Goal: Task Accomplishment & Management: Manage account settings

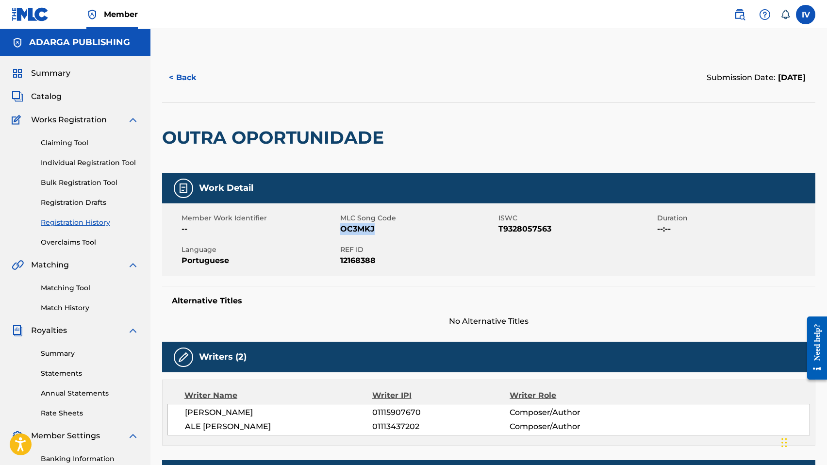
click at [191, 88] on button "< Back" at bounding box center [191, 77] width 58 height 24
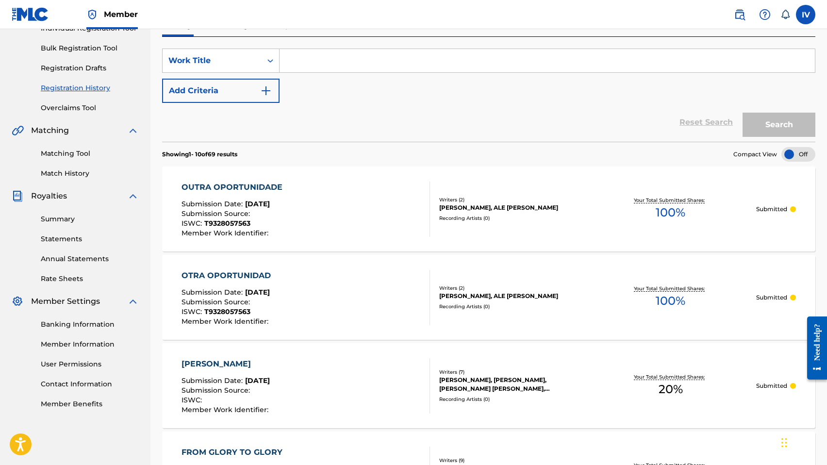
click at [328, 61] on input "Search Form" at bounding box center [546, 60] width 535 height 23
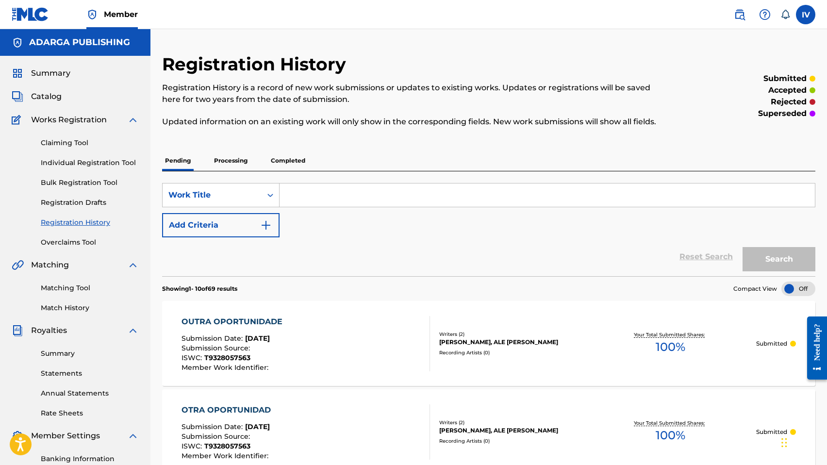
click at [34, 103] on div "Summary Catalog Works Registration Claiming Tool Individual Registration Tool B…" at bounding box center [75, 305] width 150 height 499
click at [45, 94] on span "Catalog" at bounding box center [46, 97] width 31 height 12
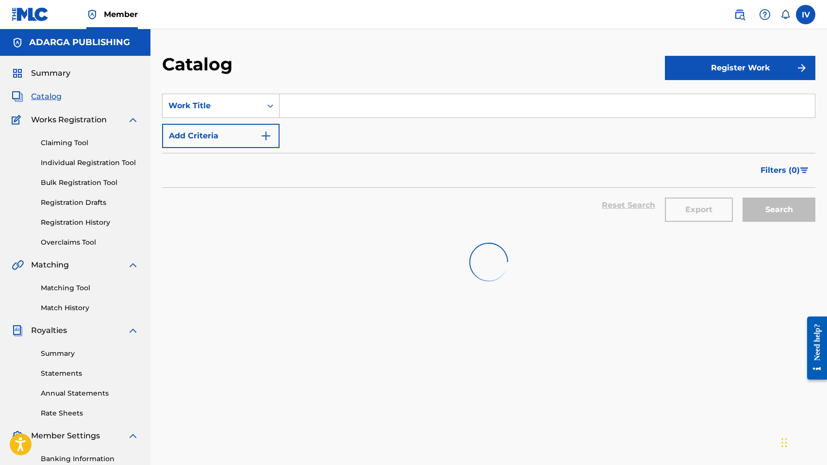
click at [339, 110] on input "Search Form" at bounding box center [546, 105] width 535 height 23
paste input "Tu Hijo Soy"
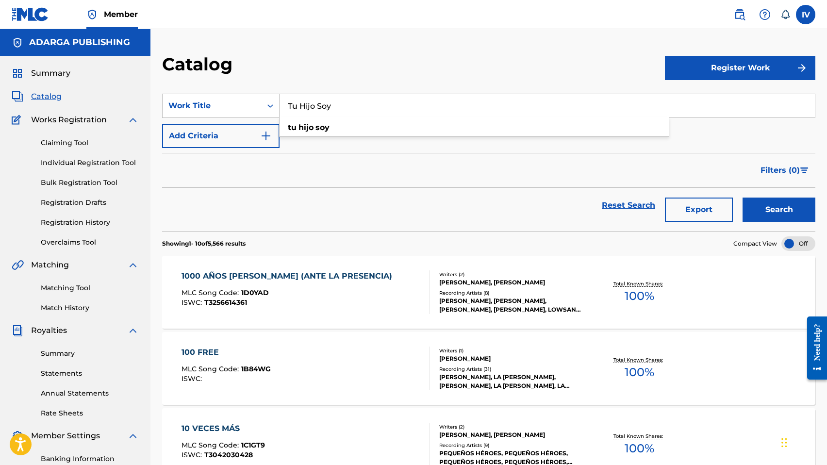
type input "Tu Hijo Soy"
click at [742, 197] on button "Search" at bounding box center [778, 209] width 73 height 24
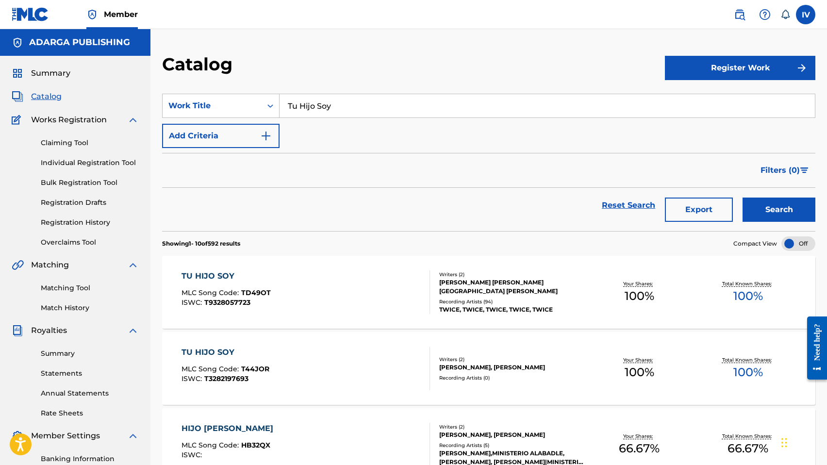
click at [272, 276] on div "TU HIJO SOY MLC Song Code : TD49OT ISWC : T9328057723" at bounding box center [305, 292] width 248 height 44
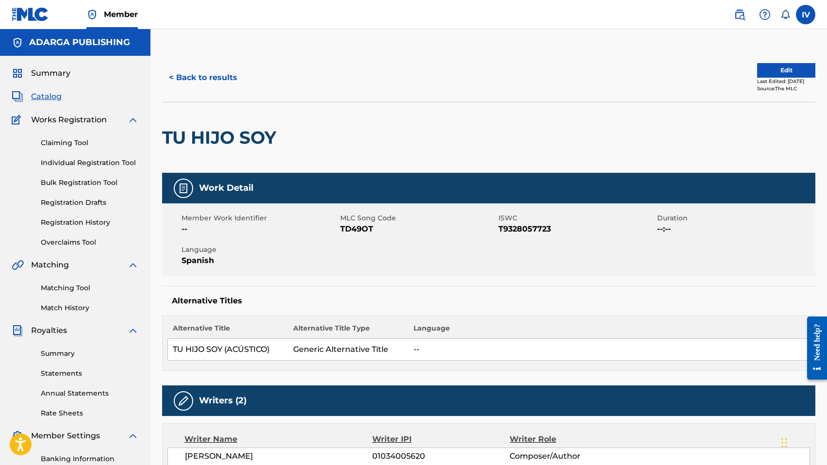
click at [352, 229] on span "TD49OT" at bounding box center [418, 229] width 156 height 12
copy span "TD49OT"
click at [535, 227] on span "T9328057723" at bounding box center [576, 229] width 156 height 12
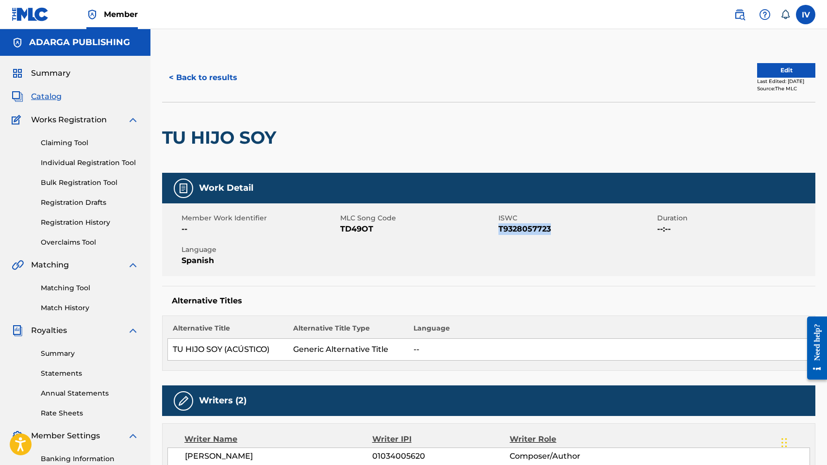
copy span "T9328057723"
click at [453, 192] on div "Work Detail" at bounding box center [488, 188] width 653 height 31
click at [757, 70] on button "Edit" at bounding box center [786, 70] width 58 height 15
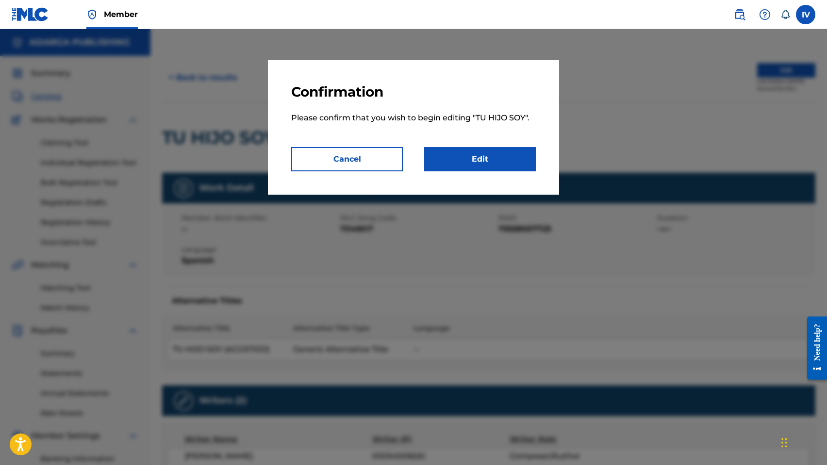
click at [498, 157] on link "Edit" at bounding box center [480, 159] width 112 height 24
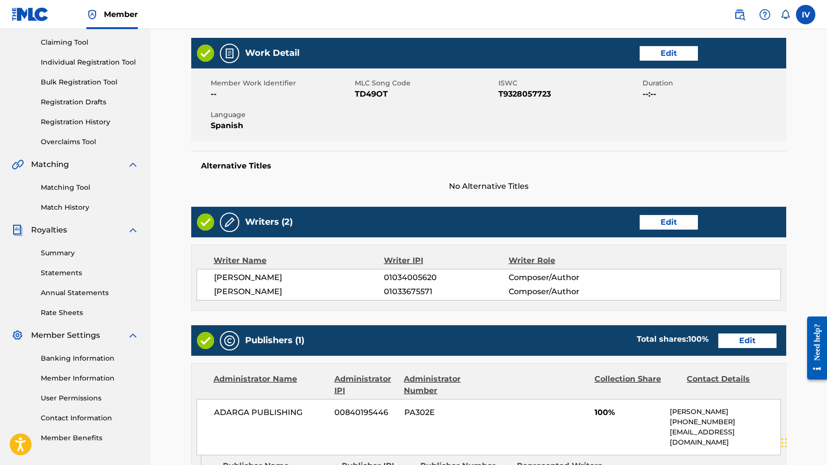
scroll to position [105, 0]
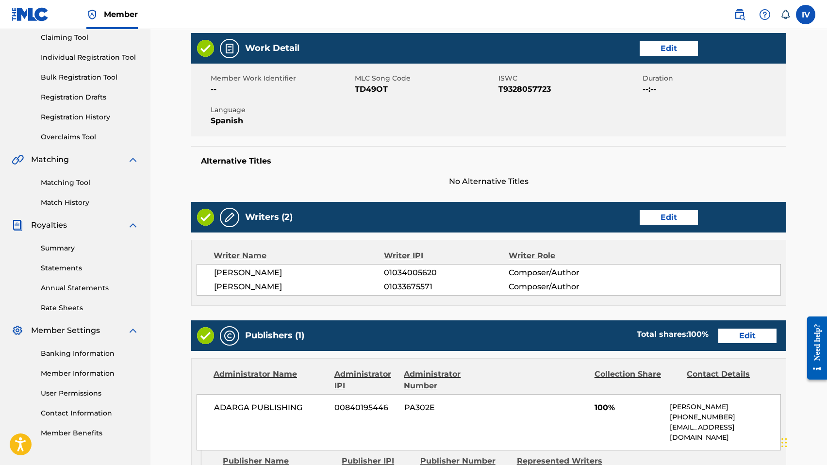
click at [668, 222] on link "Edit" at bounding box center [668, 217] width 58 height 15
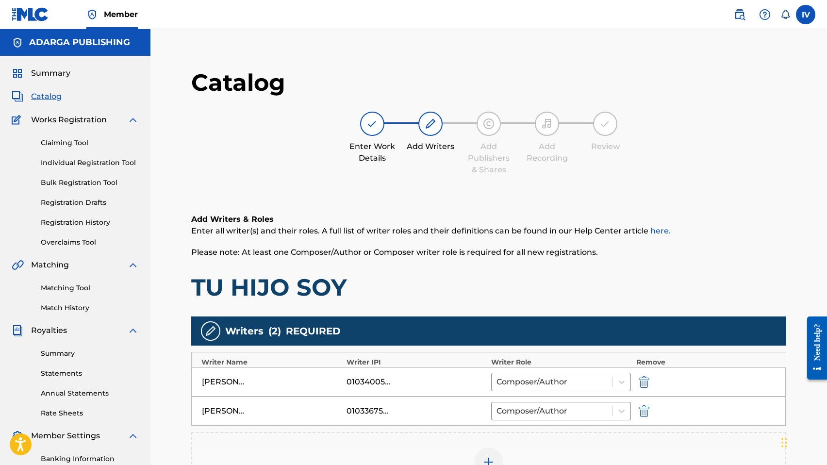
click at [646, 382] on img "submit" at bounding box center [643, 382] width 11 height 12
click at [642, 380] on img "submit" at bounding box center [643, 382] width 11 height 12
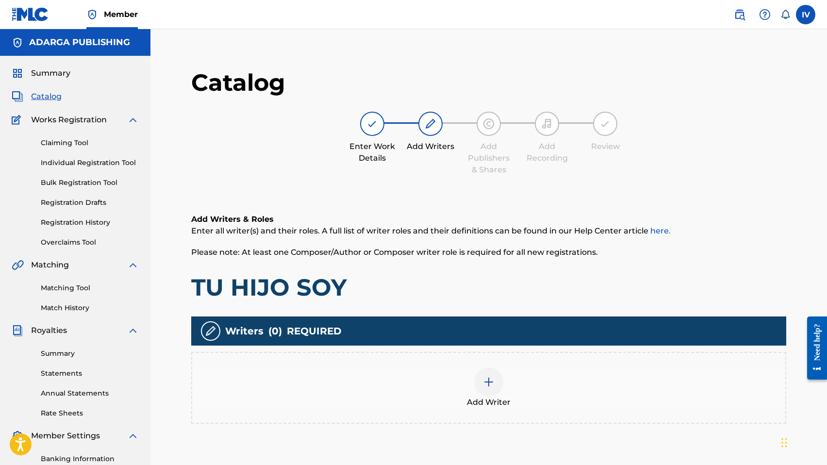
scroll to position [137, 0]
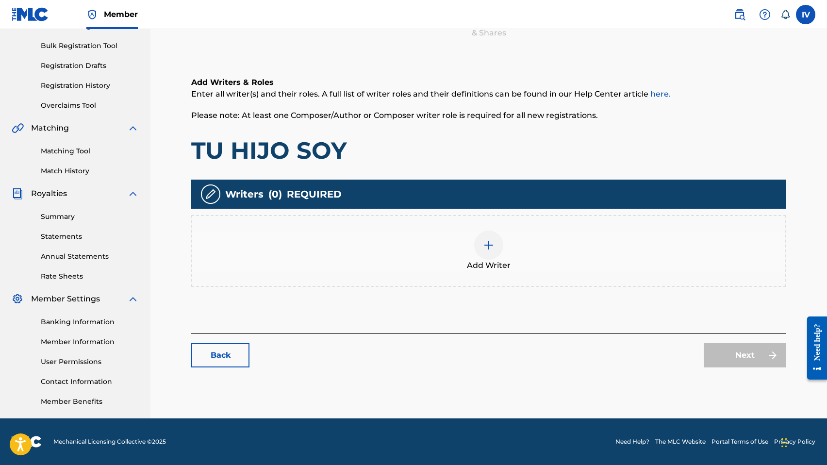
click at [448, 259] on div "Add Writer" at bounding box center [488, 250] width 593 height 41
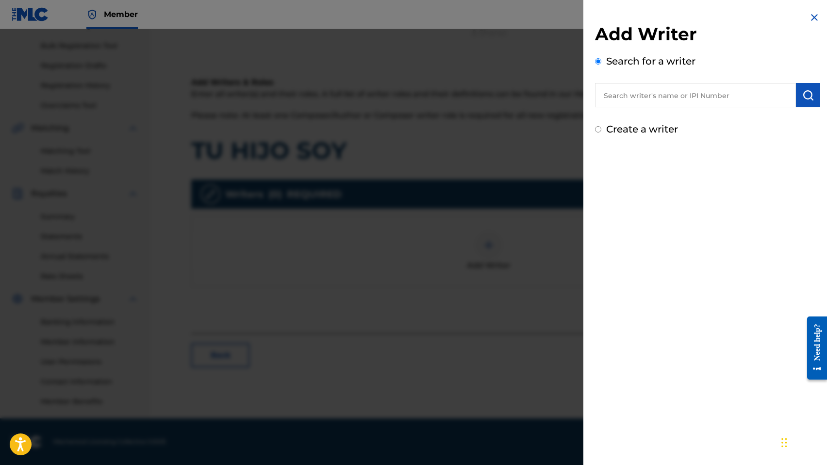
click at [670, 98] on input "text" at bounding box center [695, 95] width 201 height 24
paste input "1113437202"
type input "01113437202"
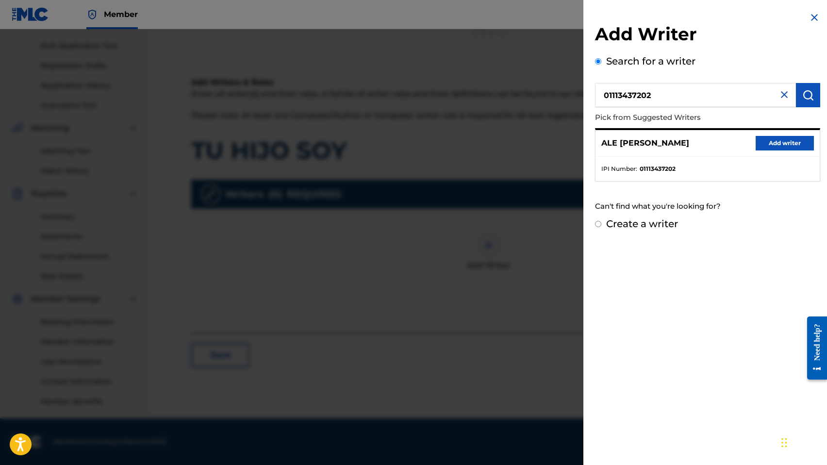
click at [782, 139] on button "Add writer" at bounding box center [784, 143] width 58 height 15
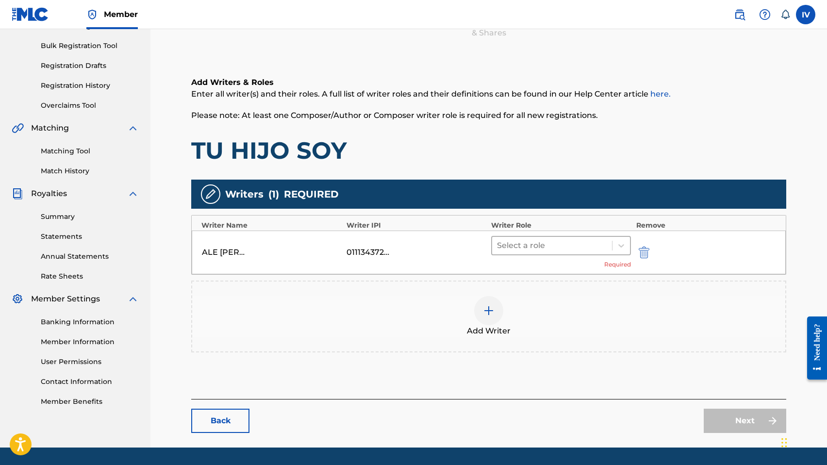
click at [532, 249] on div at bounding box center [552, 246] width 110 height 14
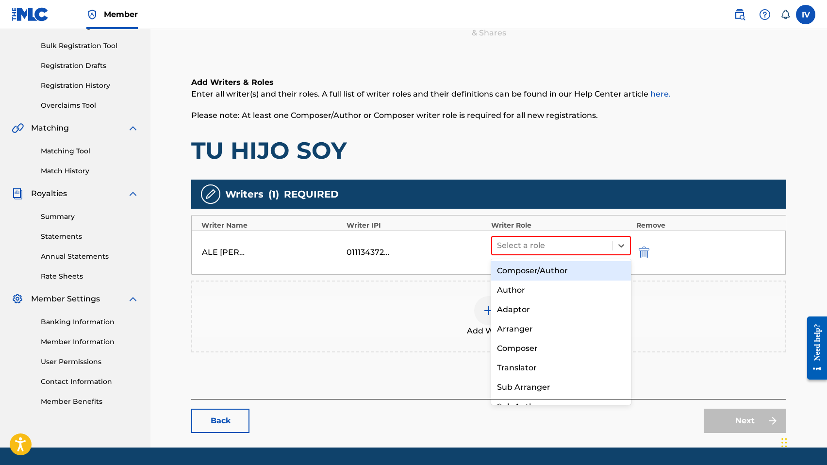
click at [529, 263] on div "Composer/Author" at bounding box center [561, 270] width 140 height 19
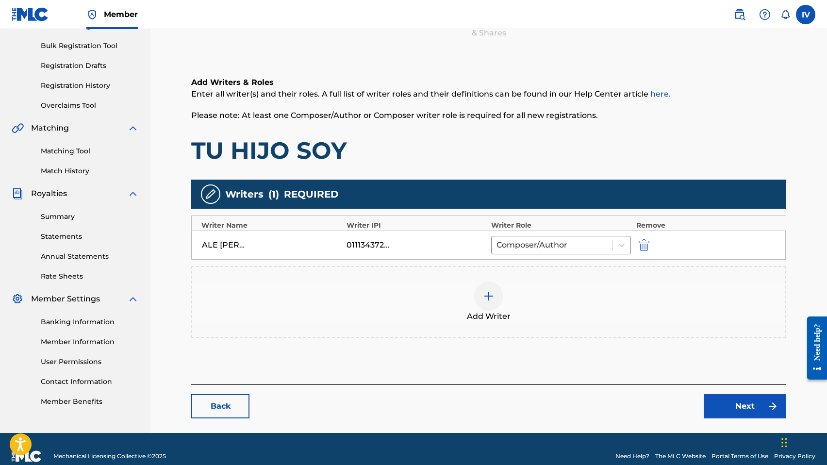
click at [416, 308] on div "Add Writer" at bounding box center [488, 301] width 593 height 41
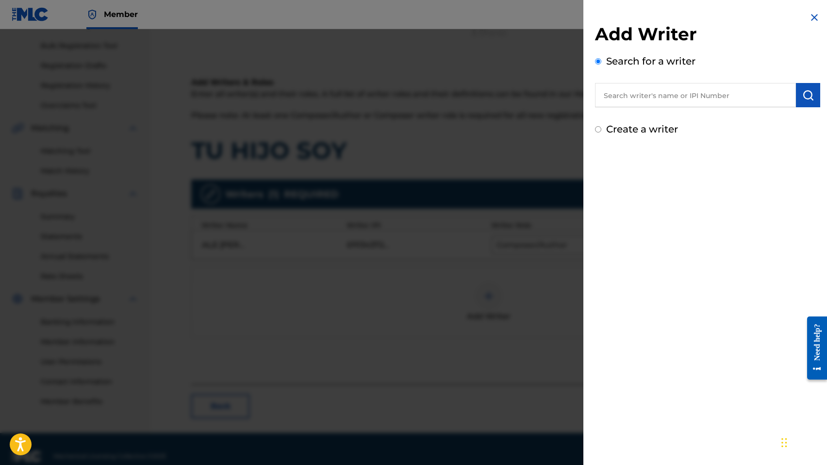
click at [670, 96] on input "text" at bounding box center [695, 95] width 201 height 24
paste input "1115907670"
type input "01115907670"
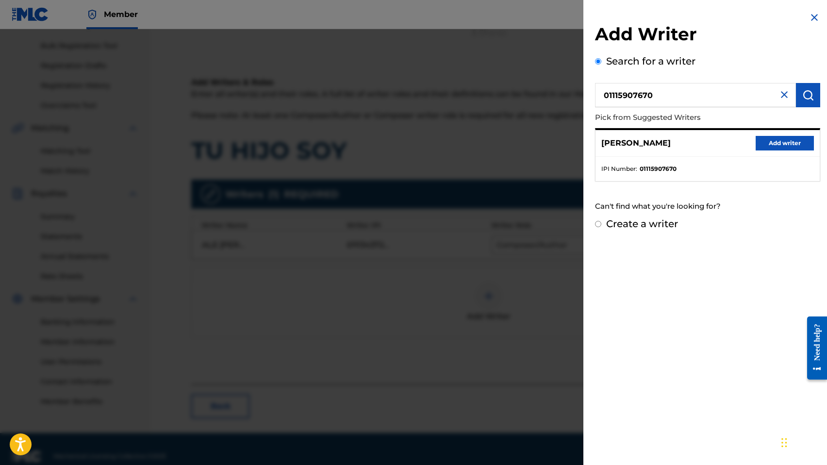
click at [777, 144] on button "Add writer" at bounding box center [784, 143] width 58 height 15
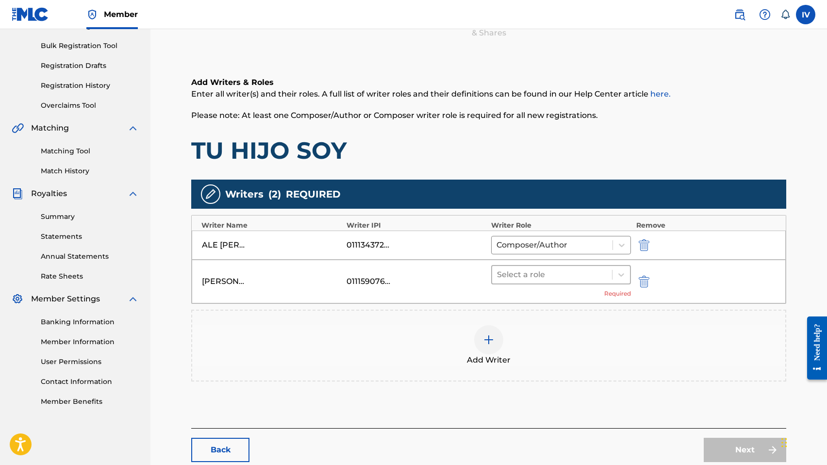
click at [584, 281] on div "Select a role" at bounding box center [552, 274] width 120 height 17
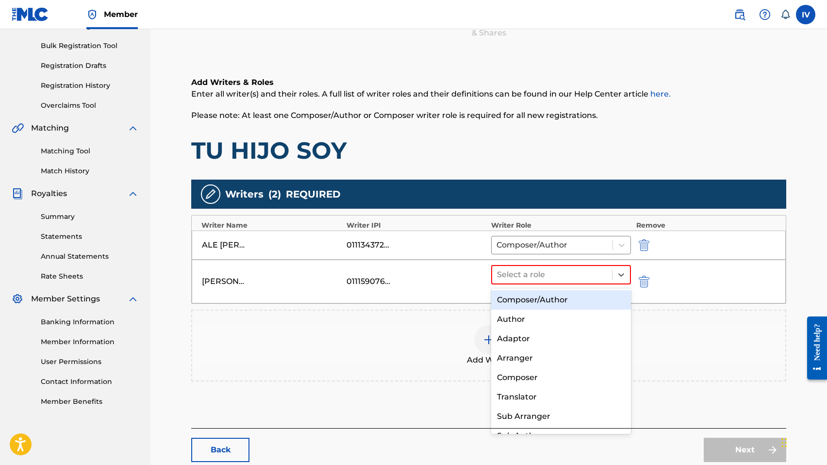
click at [556, 298] on div "Composer/Author" at bounding box center [561, 299] width 140 height 19
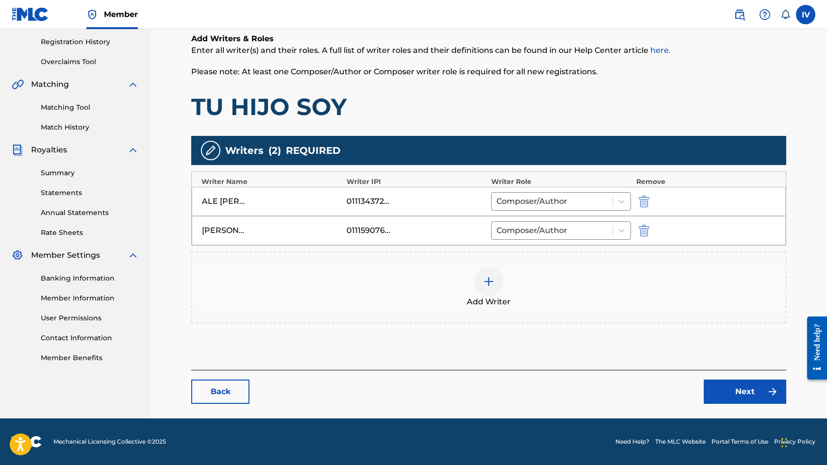
click at [742, 388] on link "Next" at bounding box center [744, 391] width 82 height 24
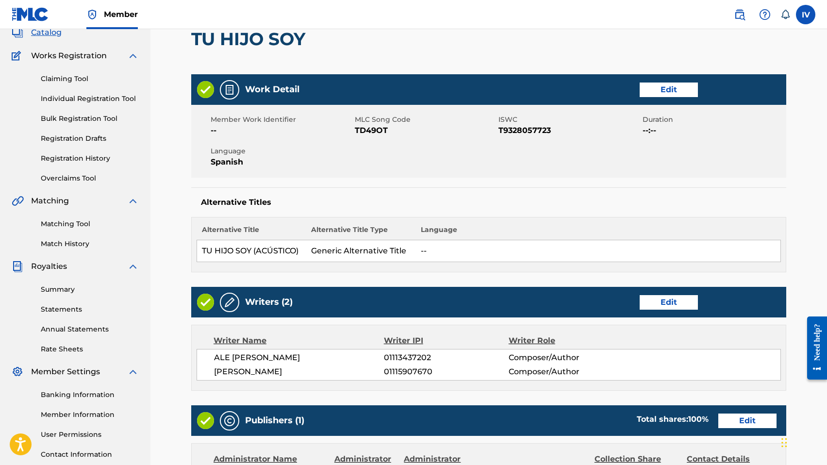
scroll to position [253, 0]
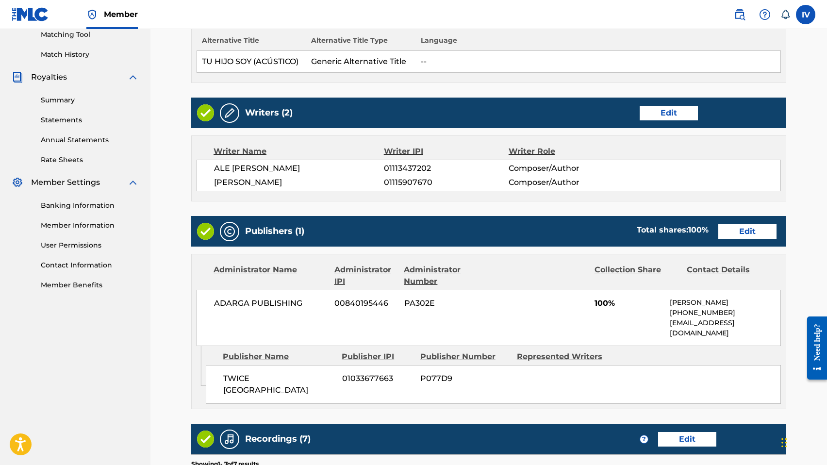
click at [731, 231] on link "Edit" at bounding box center [747, 231] width 58 height 15
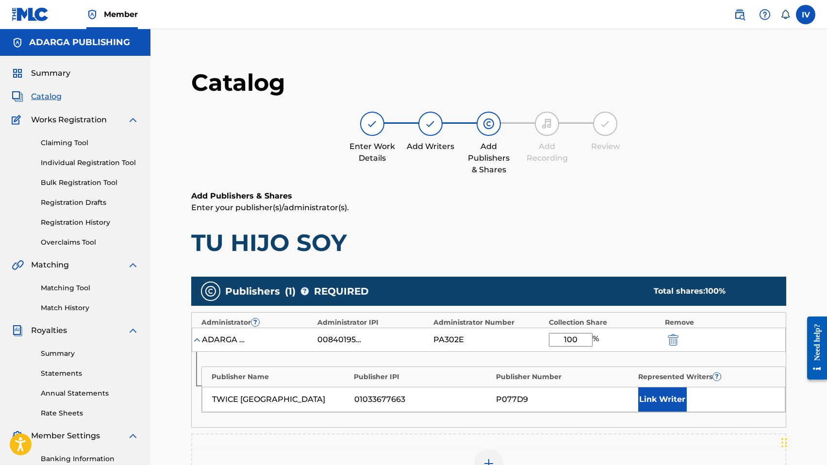
click at [645, 393] on button "Link Writer" at bounding box center [662, 399] width 49 height 24
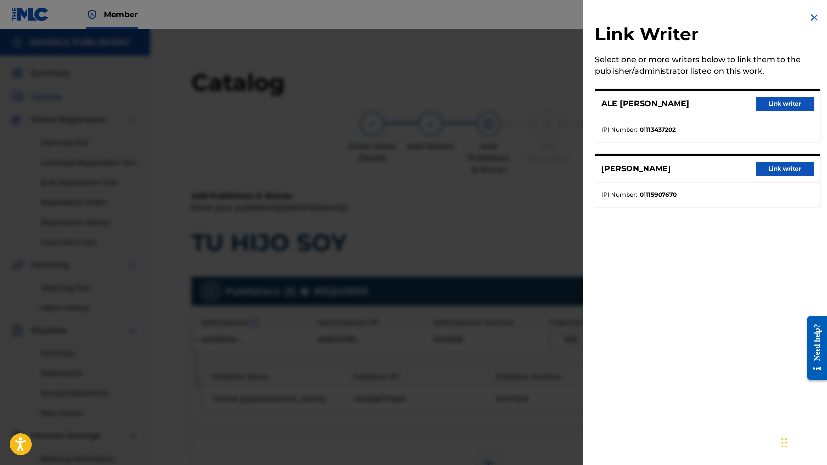
click at [771, 109] on button "Link writer" at bounding box center [784, 104] width 58 height 15
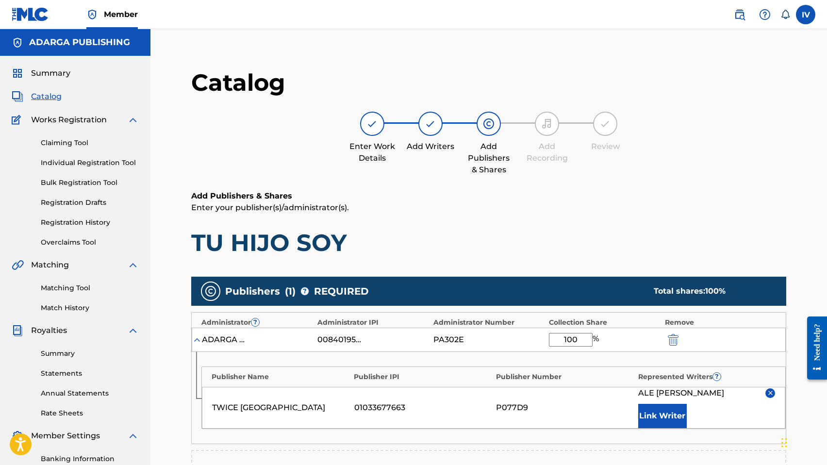
click at [661, 422] on button "Link Writer" at bounding box center [662, 416] width 49 height 24
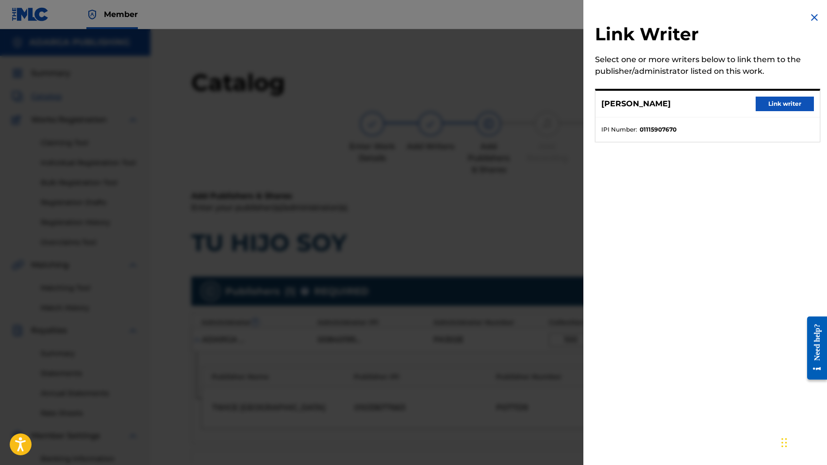
click at [758, 90] on div "ISRAEL RISCO Link writer IPI Number : 01115907670" at bounding box center [707, 115] width 225 height 53
click at [755, 96] on div "ISRAEL RISCO Link writer" at bounding box center [707, 104] width 224 height 27
click at [755, 102] on button "Link writer" at bounding box center [784, 104] width 58 height 15
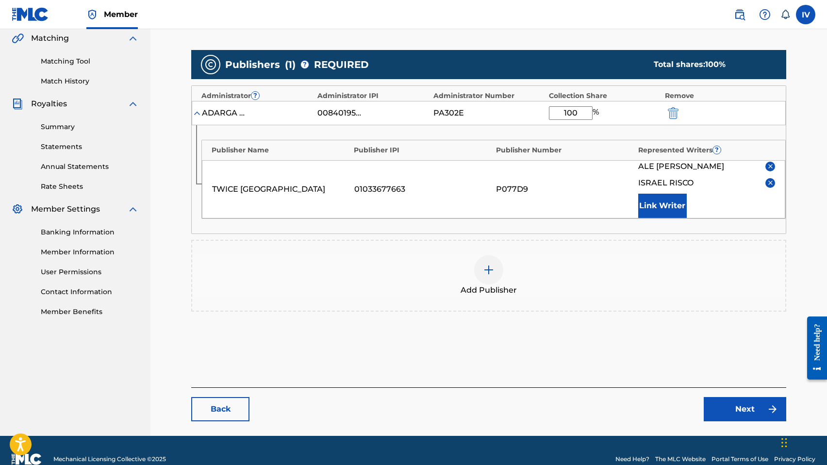
scroll to position [232, 0]
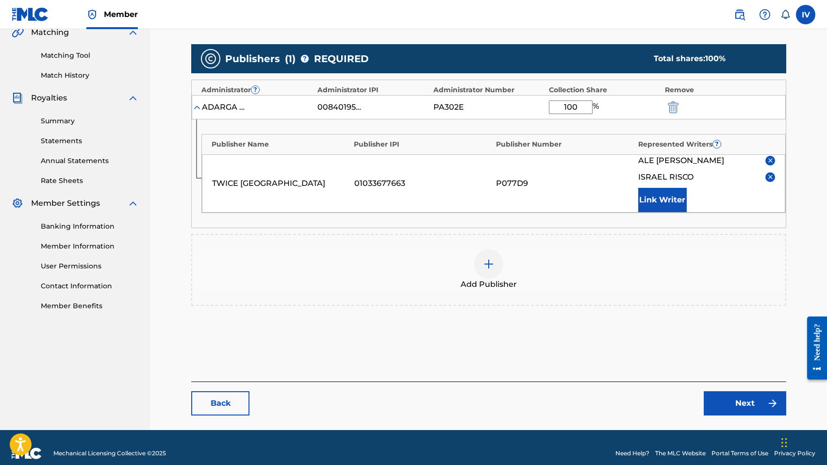
click at [733, 406] on link "Next" at bounding box center [744, 403] width 82 height 24
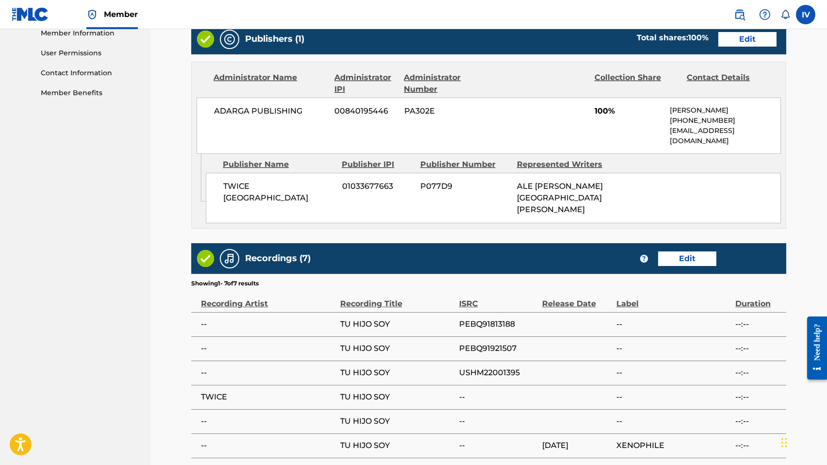
scroll to position [549, 0]
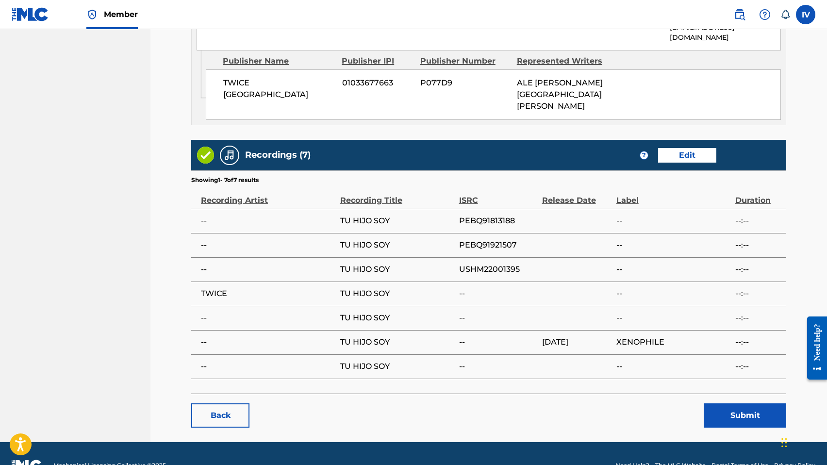
click at [730, 403] on button "Submit" at bounding box center [744, 415] width 82 height 24
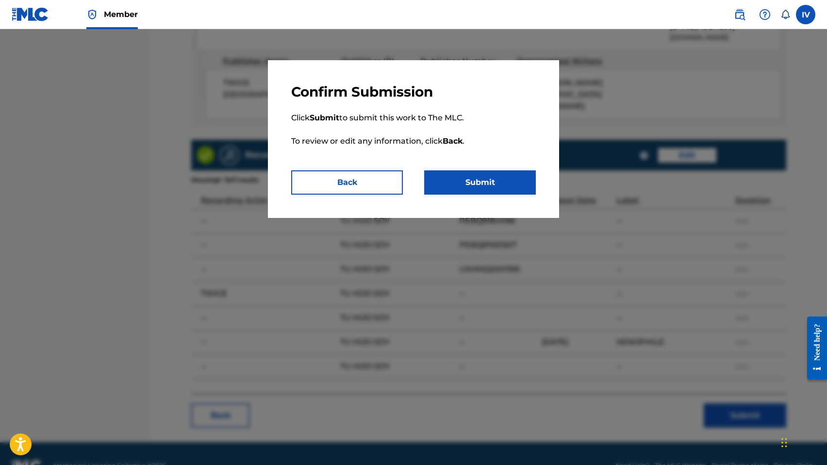
click at [498, 188] on button "Submit" at bounding box center [480, 182] width 112 height 24
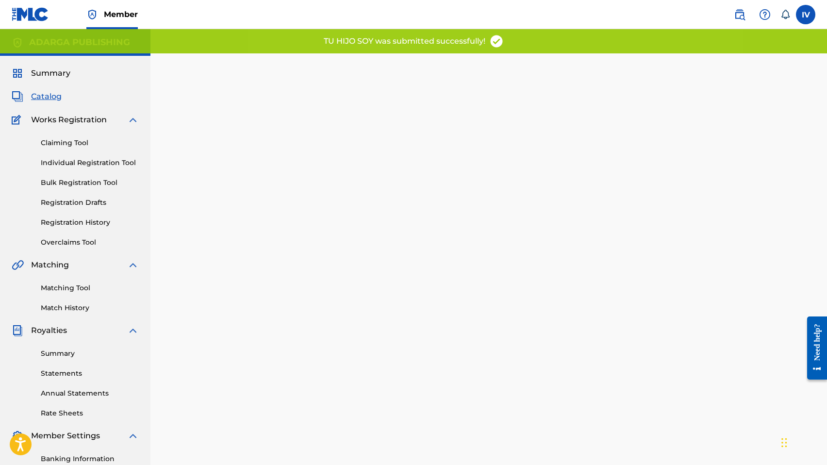
click at [76, 289] on link "Matching Tool" at bounding box center [90, 288] width 98 height 10
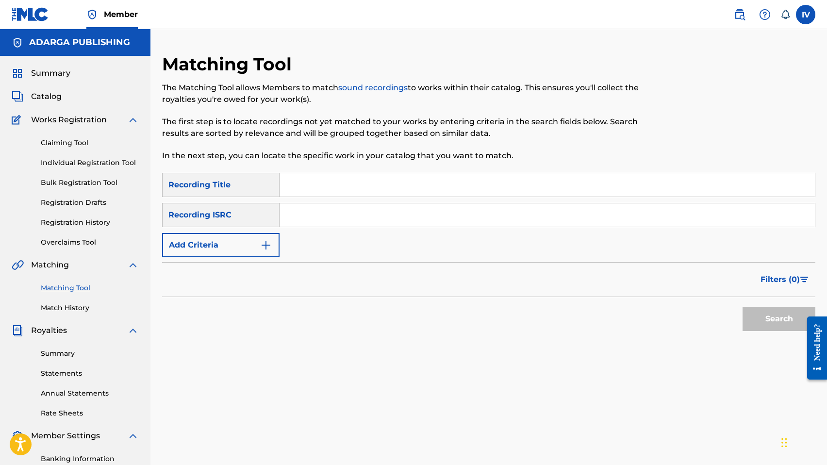
click at [318, 170] on div "Matching Tool The Matching Tool allows Members to match sound recordings to wor…" at bounding box center [413, 112] width 503 height 119
click at [329, 176] on input "Search Form" at bounding box center [546, 184] width 535 height 23
type input "tu hijo soy"
click at [197, 262] on div "Filters ( 0 )" at bounding box center [488, 279] width 653 height 35
click at [198, 252] on button "Add Criteria" at bounding box center [220, 245] width 117 height 24
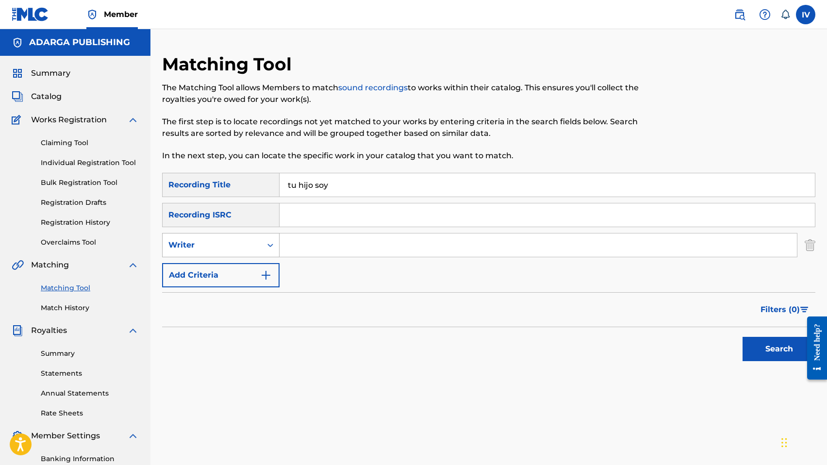
click at [228, 249] on div "Writer" at bounding box center [211, 245] width 87 height 12
click at [241, 269] on div "Recording Artist" at bounding box center [221, 269] width 116 height 24
click at [312, 244] on input "Search Form" at bounding box center [537, 244] width 517 height 23
type input "twice"
click at [742, 337] on button "Search" at bounding box center [778, 349] width 73 height 24
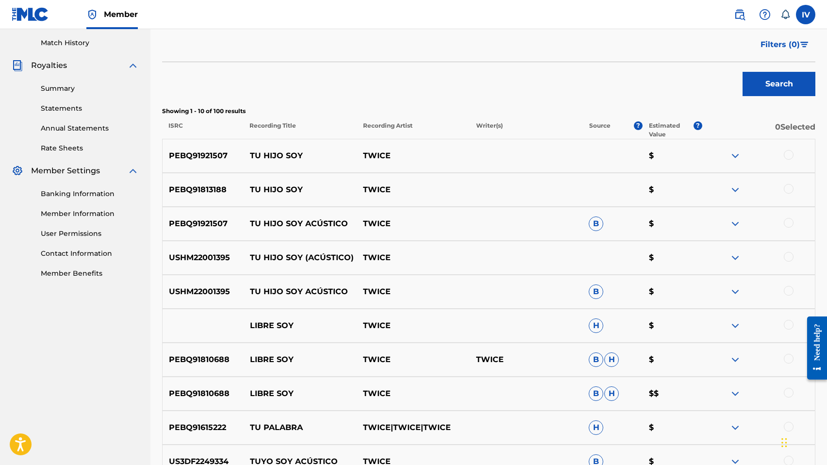
scroll to position [276, 0]
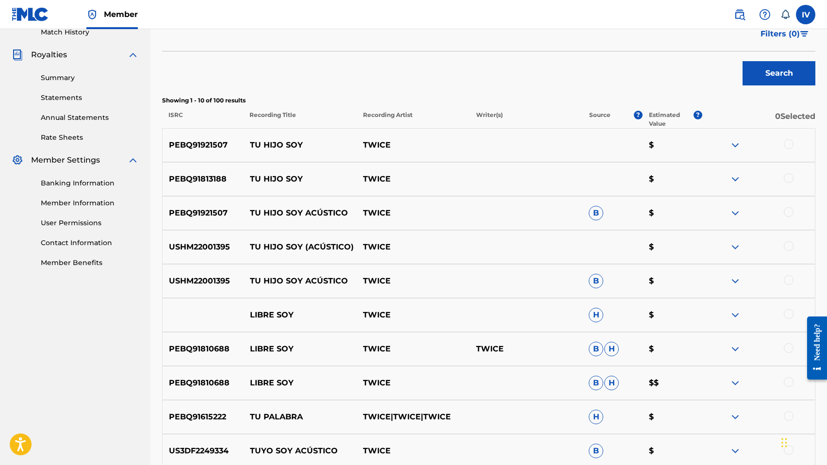
click at [784, 147] on div at bounding box center [757, 145] width 113 height 12
click at [787, 177] on div at bounding box center [788, 178] width 10 height 10
click at [788, 140] on div at bounding box center [788, 144] width 10 height 10
click at [787, 212] on div at bounding box center [788, 212] width 10 height 10
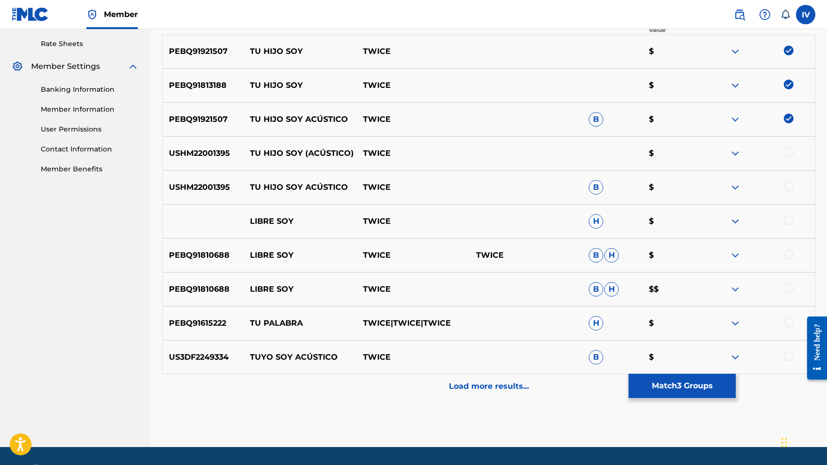
scroll to position [385, 0]
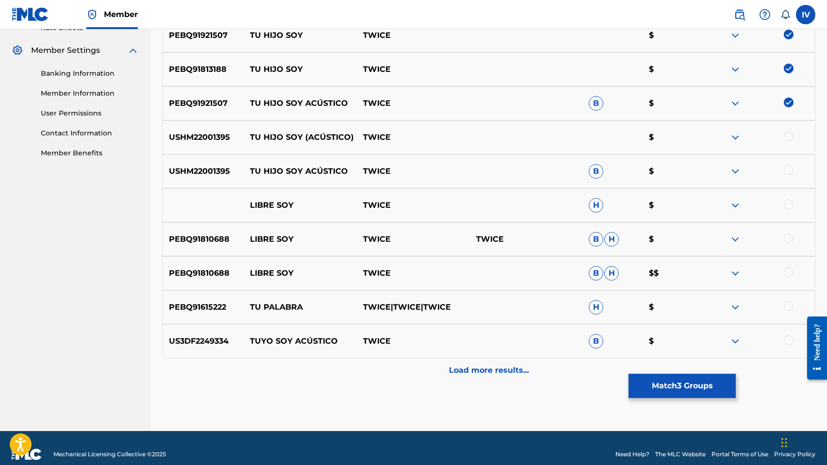
click at [791, 136] on div at bounding box center [788, 136] width 10 height 10
click at [790, 164] on div "USHM22001395 TU HIJO SOY ACÚSTICO TWICE B $" at bounding box center [488, 171] width 653 height 34
click at [789, 167] on div at bounding box center [788, 170] width 10 height 10
click at [470, 368] on p "Load more results..." at bounding box center [489, 370] width 80 height 12
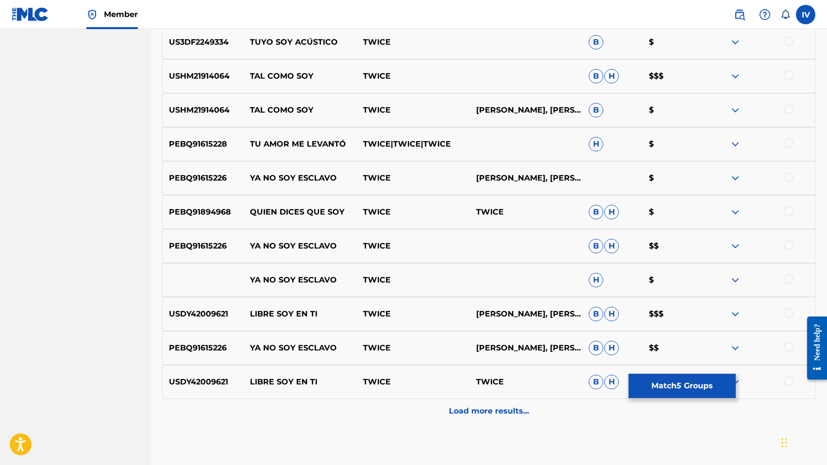
scroll to position [685, 0]
click at [470, 416] on div "Load more results..." at bounding box center [488, 410] width 653 height 24
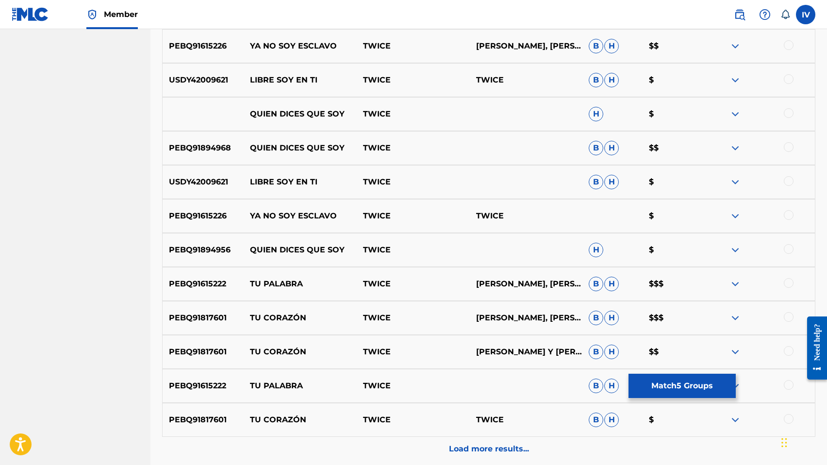
scroll to position [1077, 0]
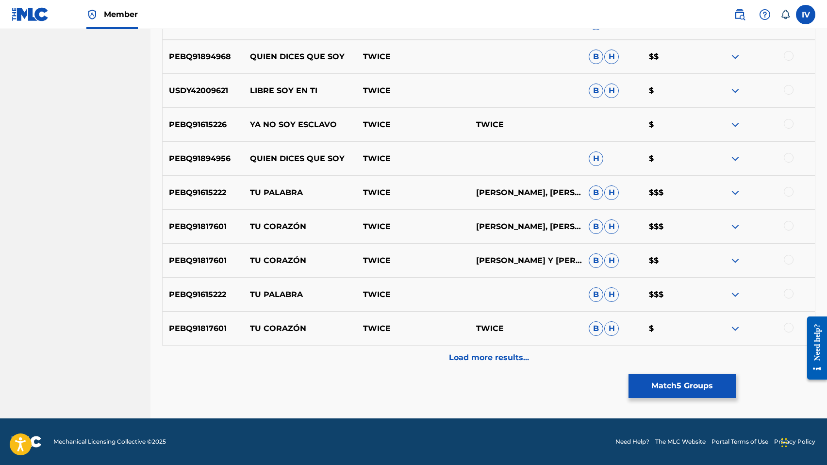
click at [498, 352] on p "Load more results..." at bounding box center [489, 358] width 80 height 12
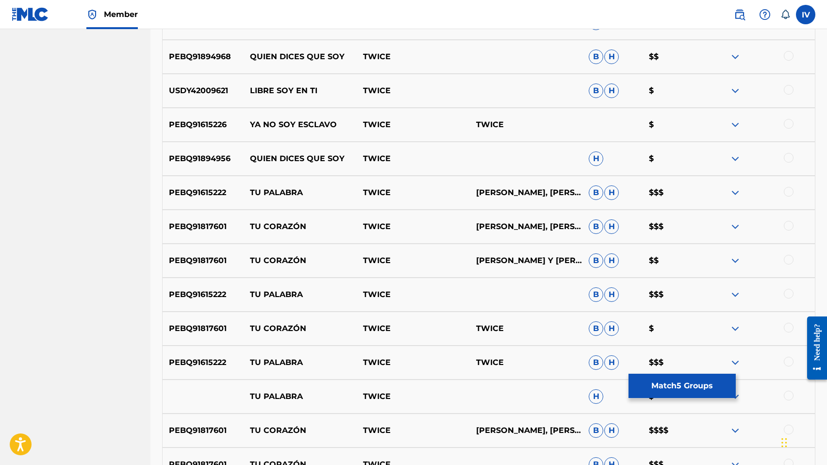
scroll to position [1417, 0]
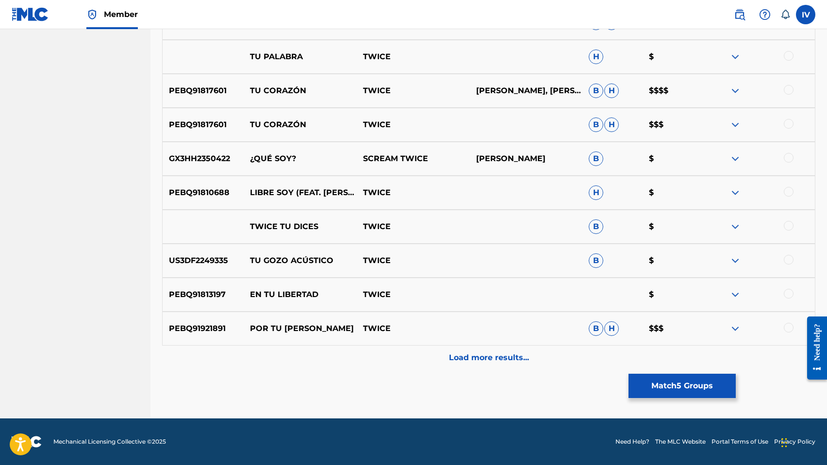
click at [474, 353] on p "Load more results..." at bounding box center [489, 358] width 80 height 12
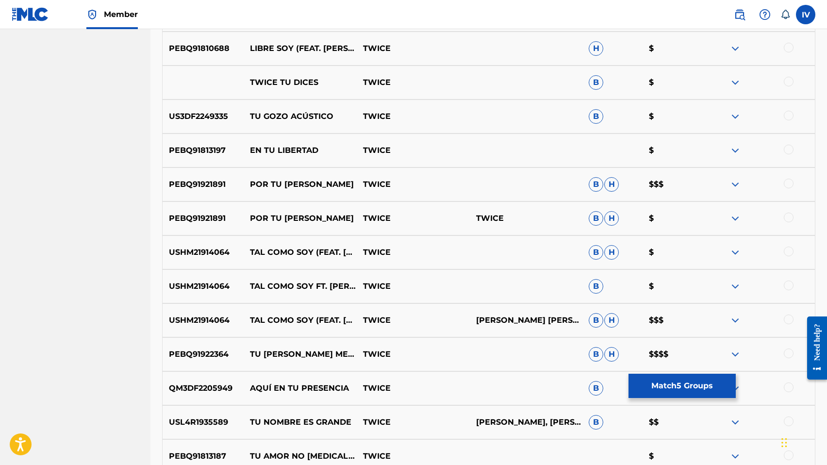
scroll to position [1756, 0]
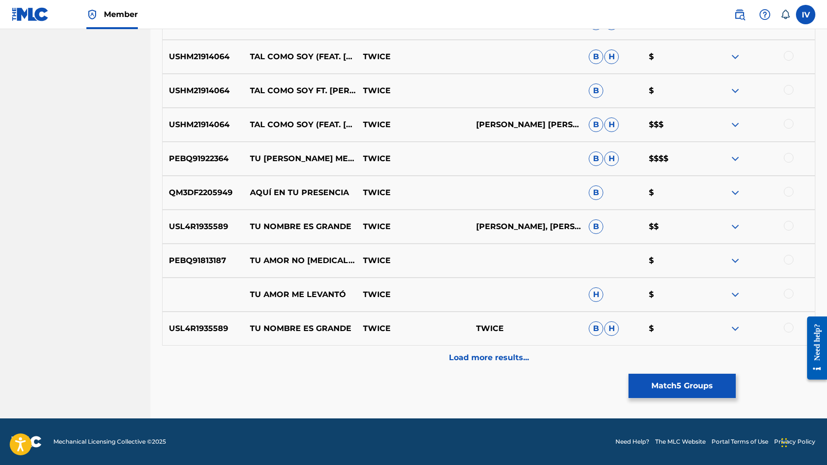
click at [653, 383] on button "Match 5 Groups" at bounding box center [681, 386] width 107 height 24
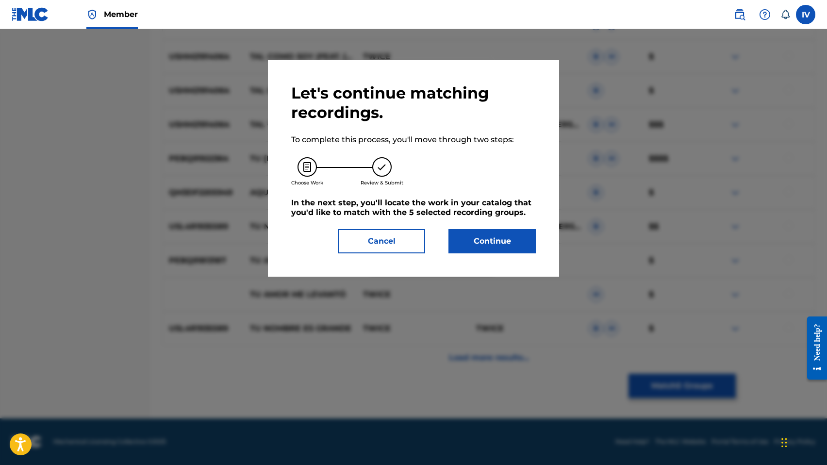
click at [505, 244] on button "Continue" at bounding box center [491, 241] width 87 height 24
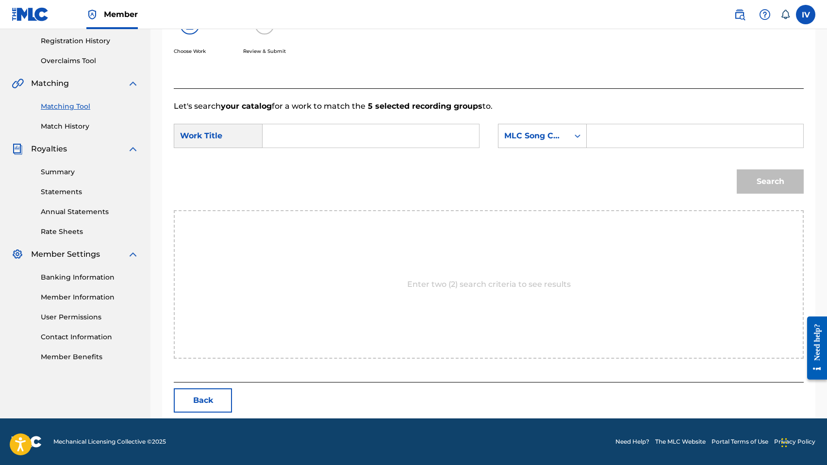
click at [362, 134] on input "Search Form" at bounding box center [371, 135] width 200 height 23
click at [309, 164] on div "tu hijo soy" at bounding box center [298, 163] width 54 height 29
type input "tu hijo soy"
click at [546, 141] on div "MLC Song Code" at bounding box center [533, 136] width 59 height 12
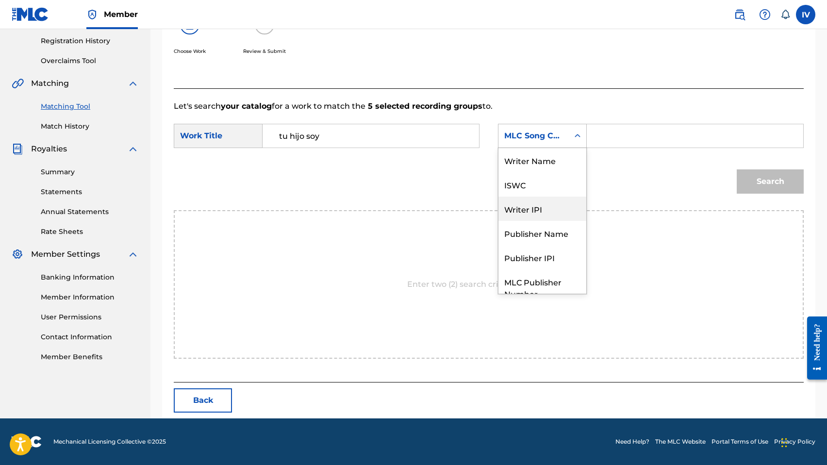
scroll to position [0, 0]
click at [530, 161] on div "Writer Name" at bounding box center [542, 160] width 88 height 24
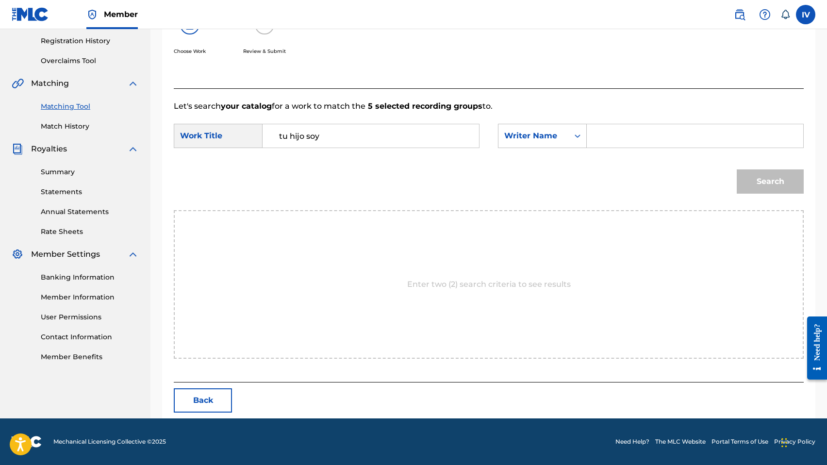
click at [606, 141] on input "Search Form" at bounding box center [695, 135] width 200 height 23
type input "risco"
click at [736, 169] on button "Search" at bounding box center [769, 181] width 67 height 24
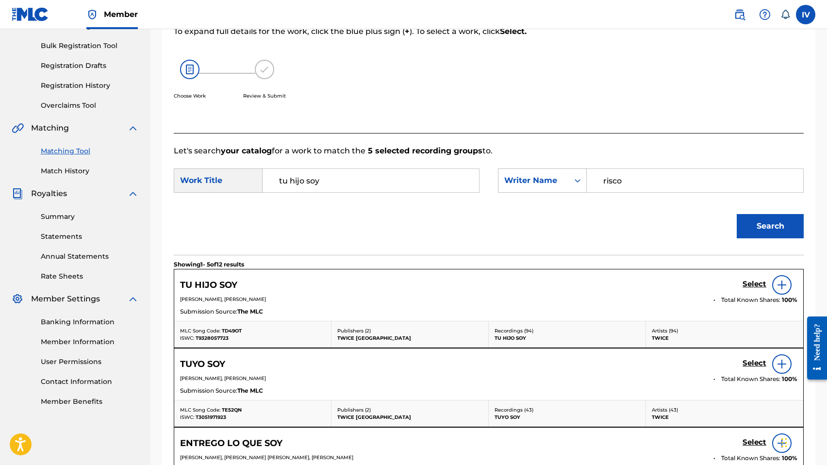
scroll to position [181, 0]
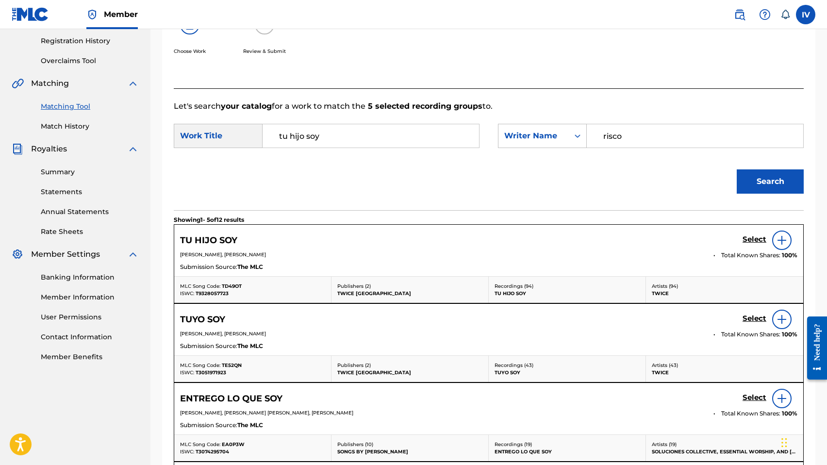
click at [751, 239] on h5 "Select" at bounding box center [754, 239] width 24 height 9
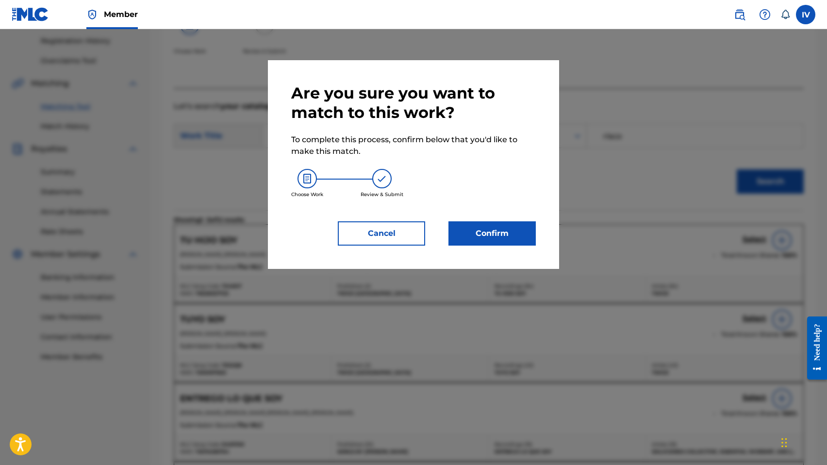
click at [480, 232] on button "Confirm" at bounding box center [491, 233] width 87 height 24
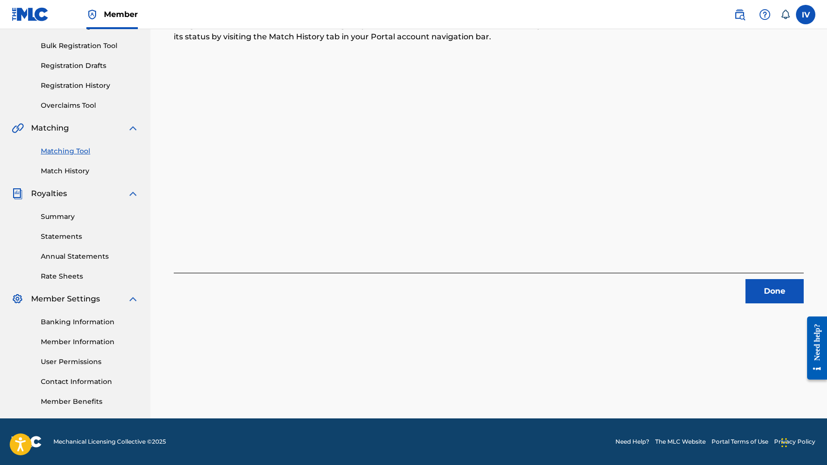
click at [768, 282] on button "Done" at bounding box center [774, 291] width 58 height 24
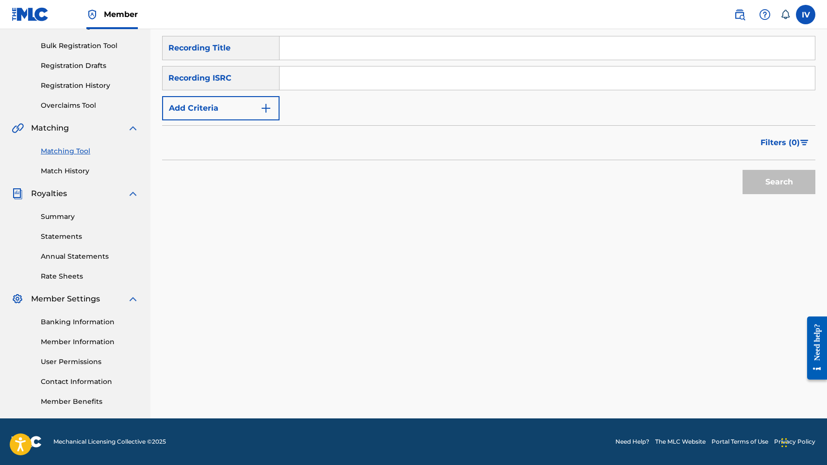
scroll to position [0, 0]
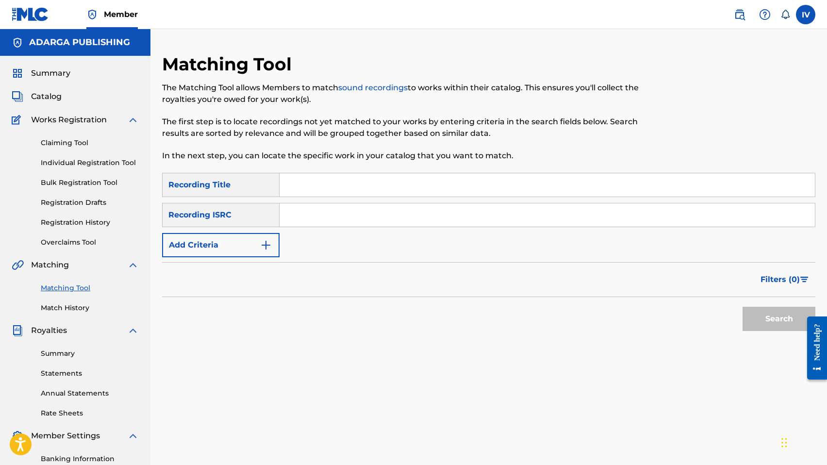
click at [48, 95] on span "Catalog" at bounding box center [46, 97] width 31 height 12
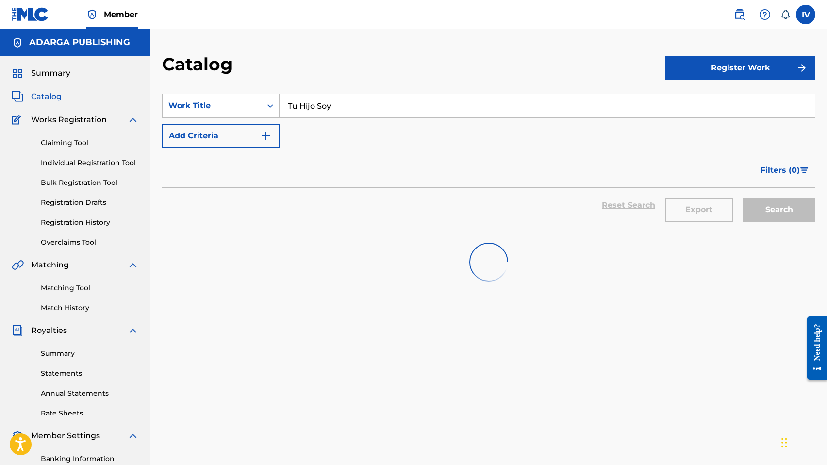
click at [311, 106] on input "Tu Hijo Soy" at bounding box center [546, 105] width 535 height 23
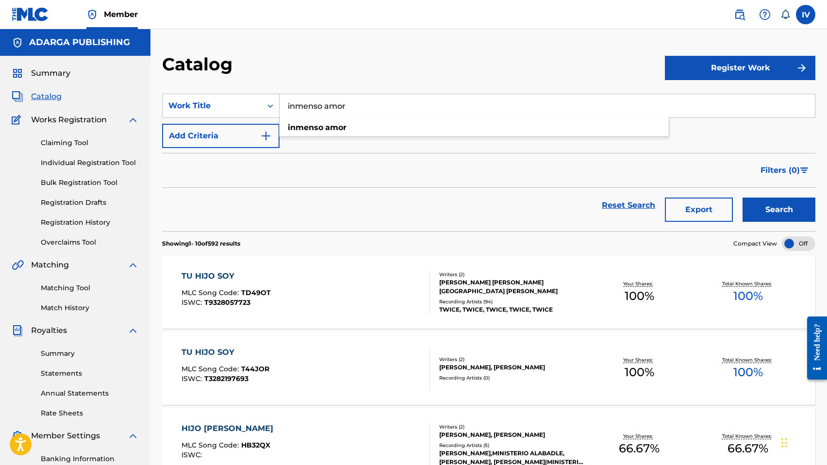
type input "inmenso amor"
click at [742, 197] on button "Search" at bounding box center [778, 209] width 73 height 24
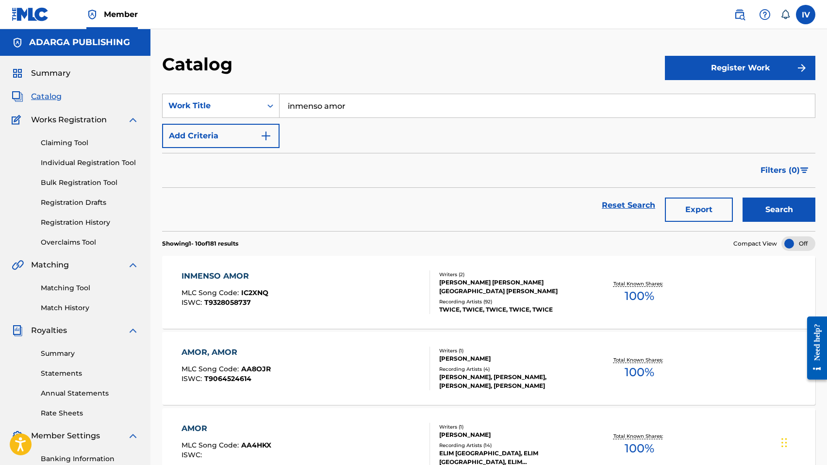
click at [266, 285] on div "INMENSO AMOR MLC Song Code : IC2XNQ ISWC : T9328058737" at bounding box center [224, 292] width 87 height 44
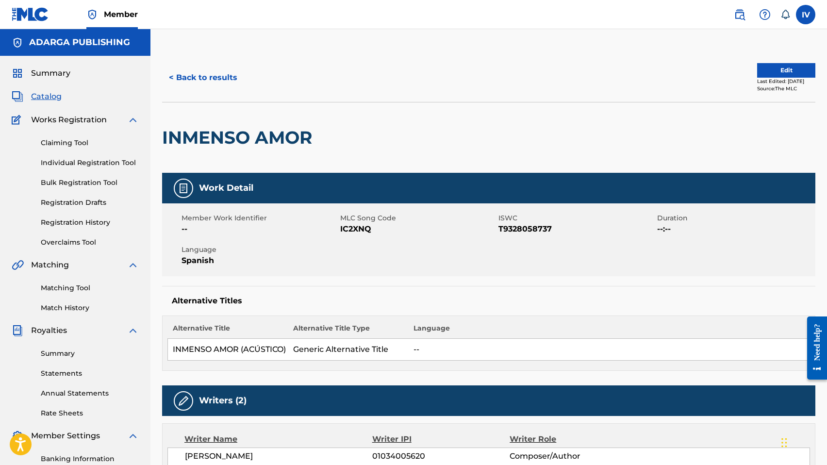
click at [340, 233] on span "IC2XNQ" at bounding box center [418, 229] width 156 height 12
copy span "IC2XNQ"
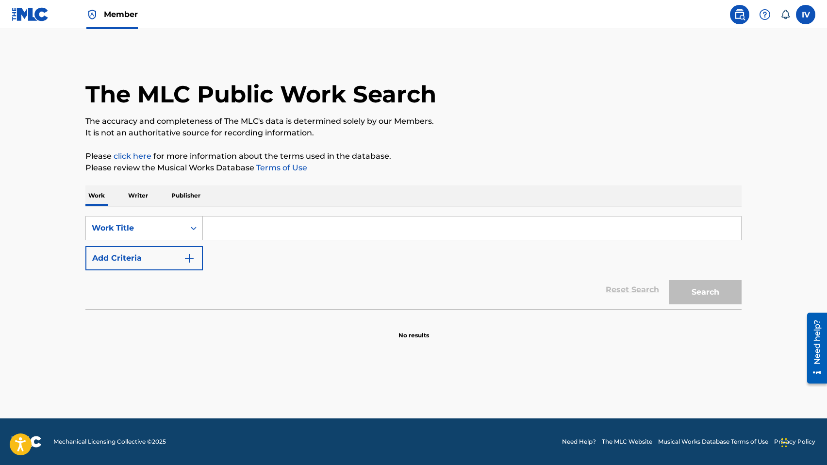
click at [253, 229] on input "Search Form" at bounding box center [472, 227] width 538 height 23
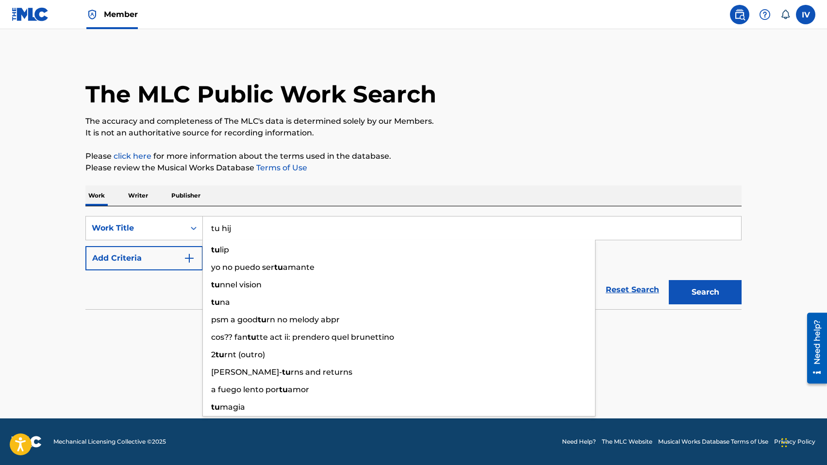
type input "tu hijo"
